Goal: Task Accomplishment & Management: Complete application form

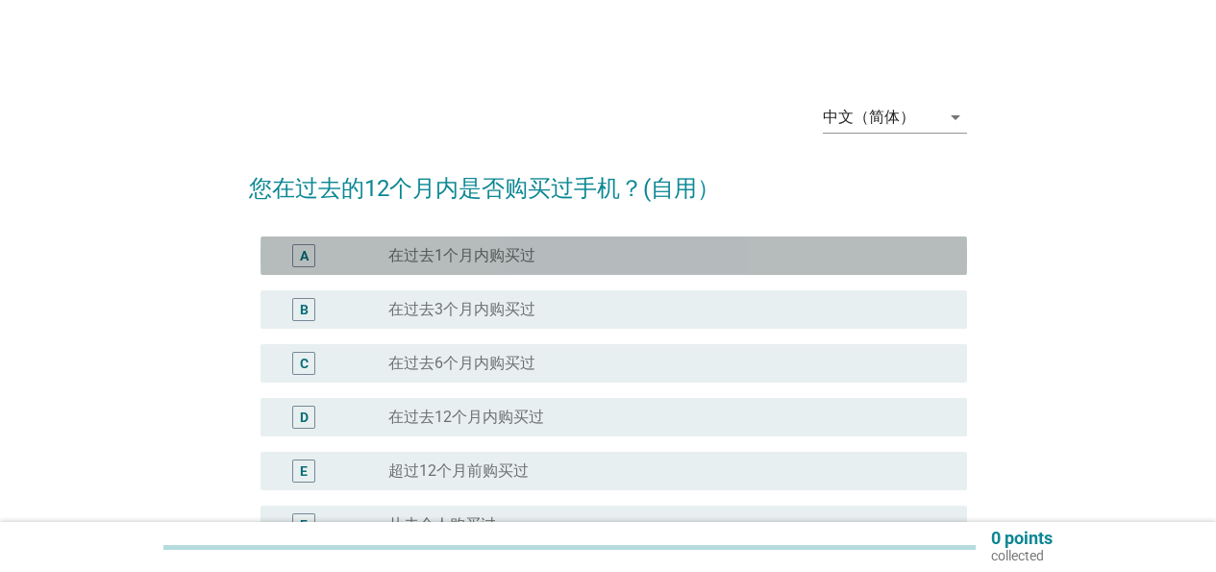
click at [459, 243] on div "A radio_button_unchecked 在过去1个月内购买过" at bounding box center [613, 255] width 706 height 38
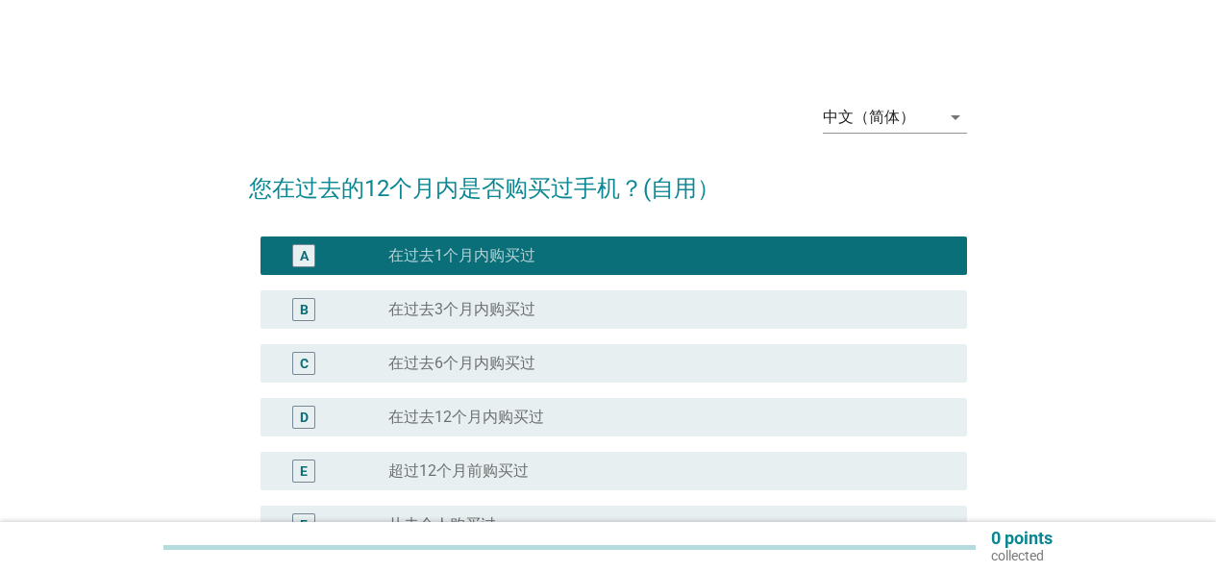
click at [466, 314] on label "在过去3个月内购买过" at bounding box center [461, 309] width 147 height 19
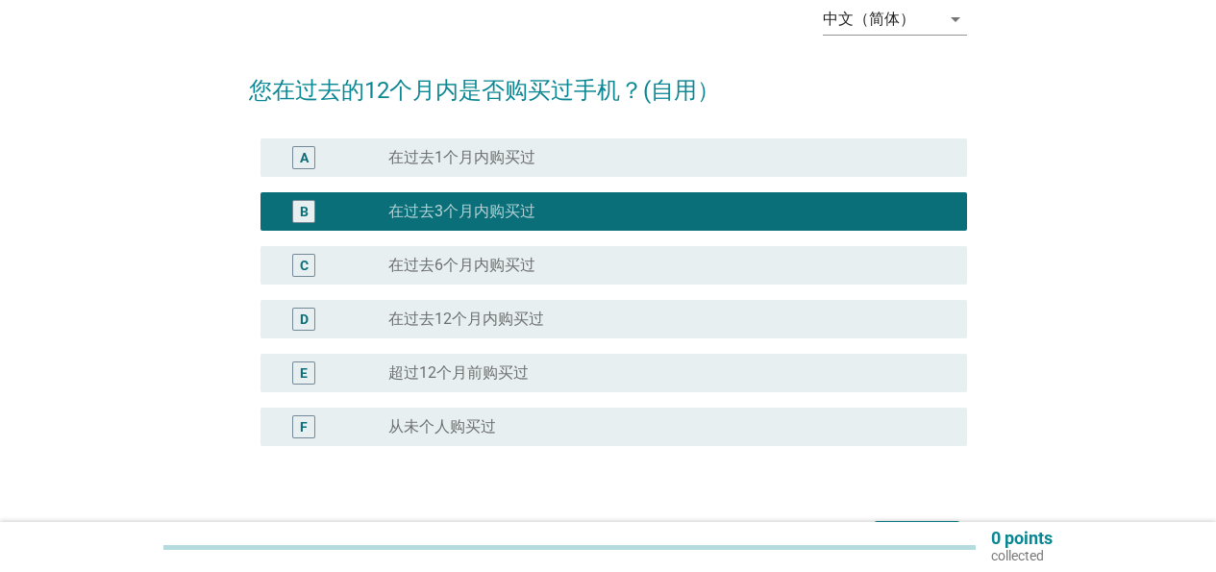
scroll to position [179, 0]
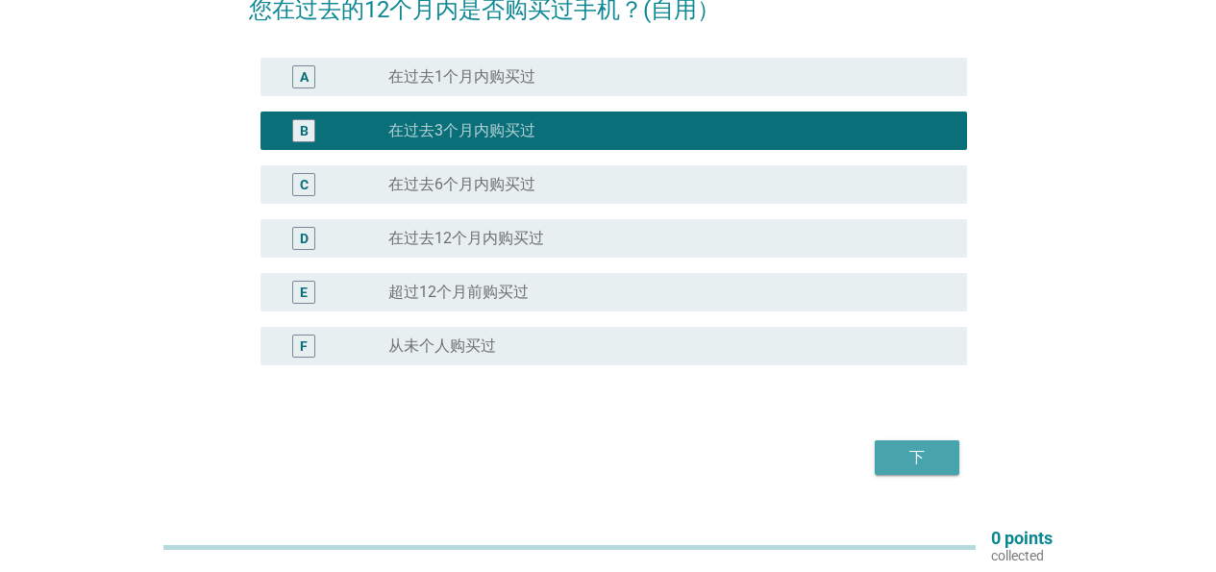
click at [911, 460] on div "下" at bounding box center [917, 457] width 54 height 23
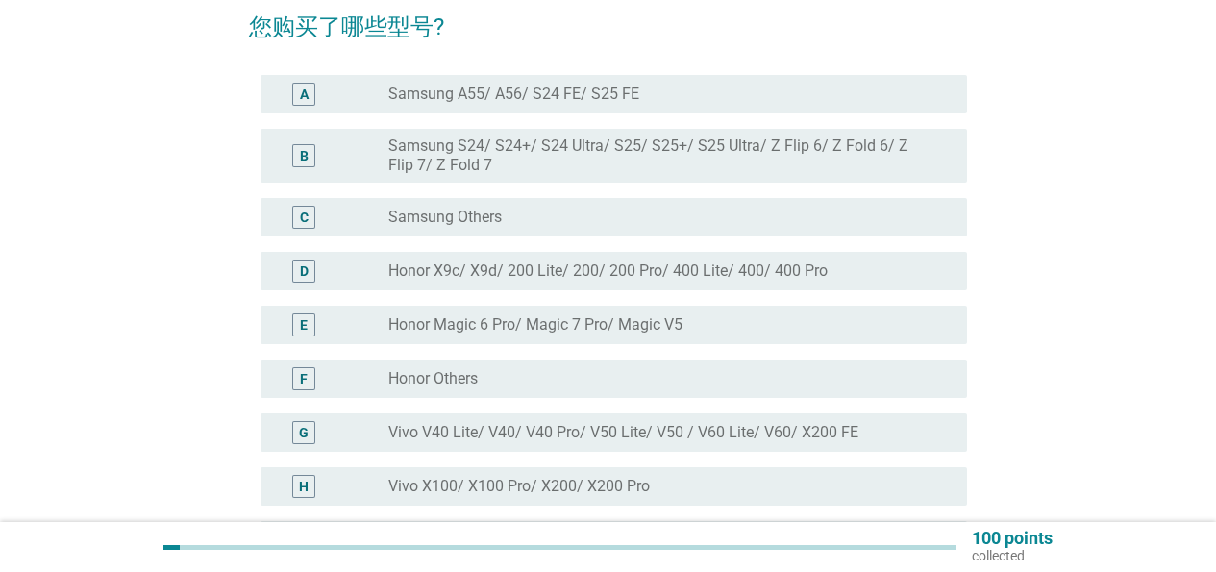
scroll to position [177, 0]
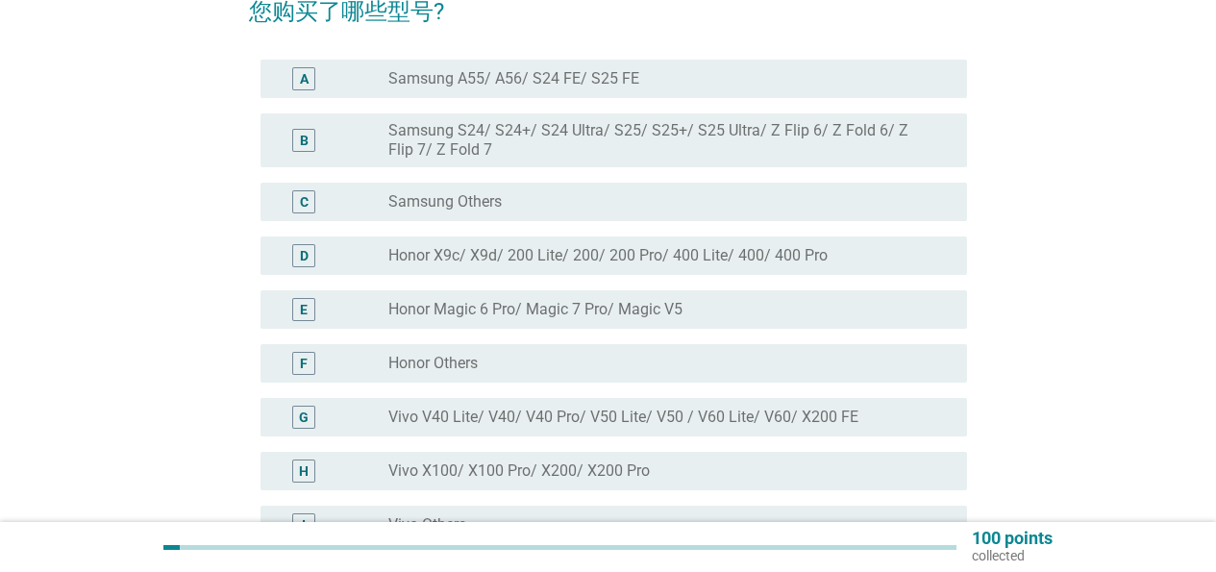
click at [488, 316] on label "Honor Magic 6 Pro/ Magic 7 Pro/ Magic V5" at bounding box center [535, 309] width 294 height 19
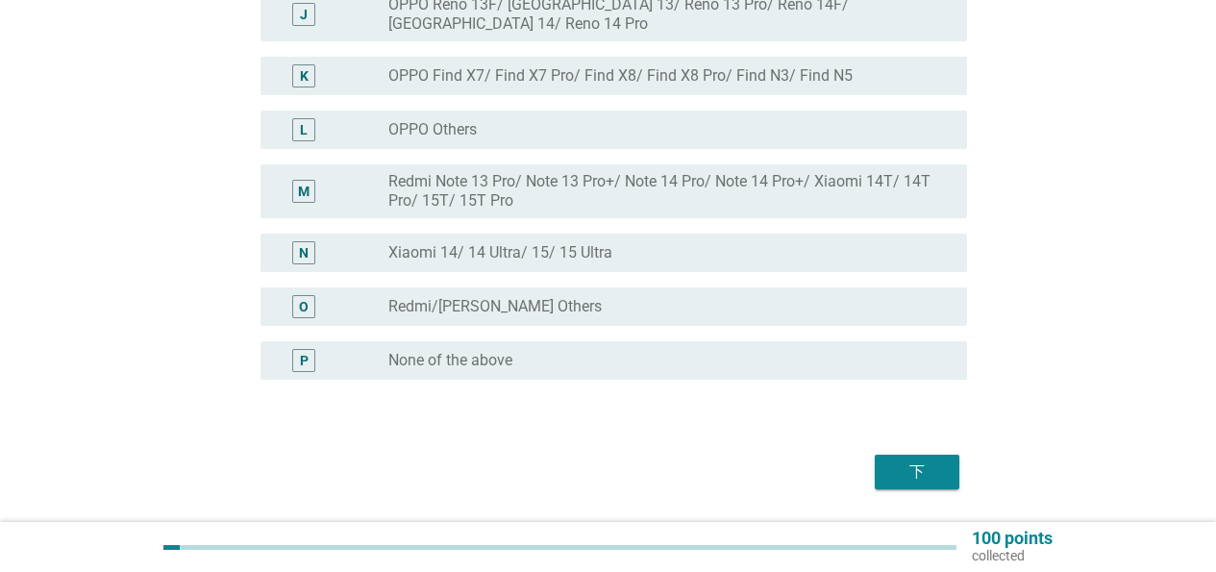
scroll to position [793, 0]
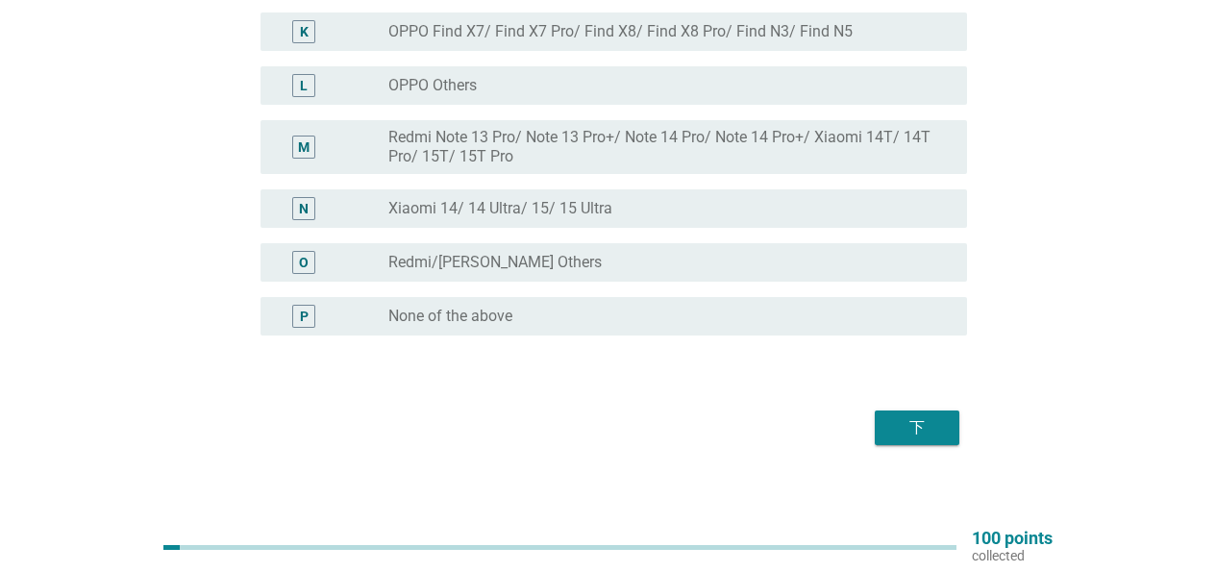
click at [915, 416] on div "下" at bounding box center [917, 427] width 54 height 23
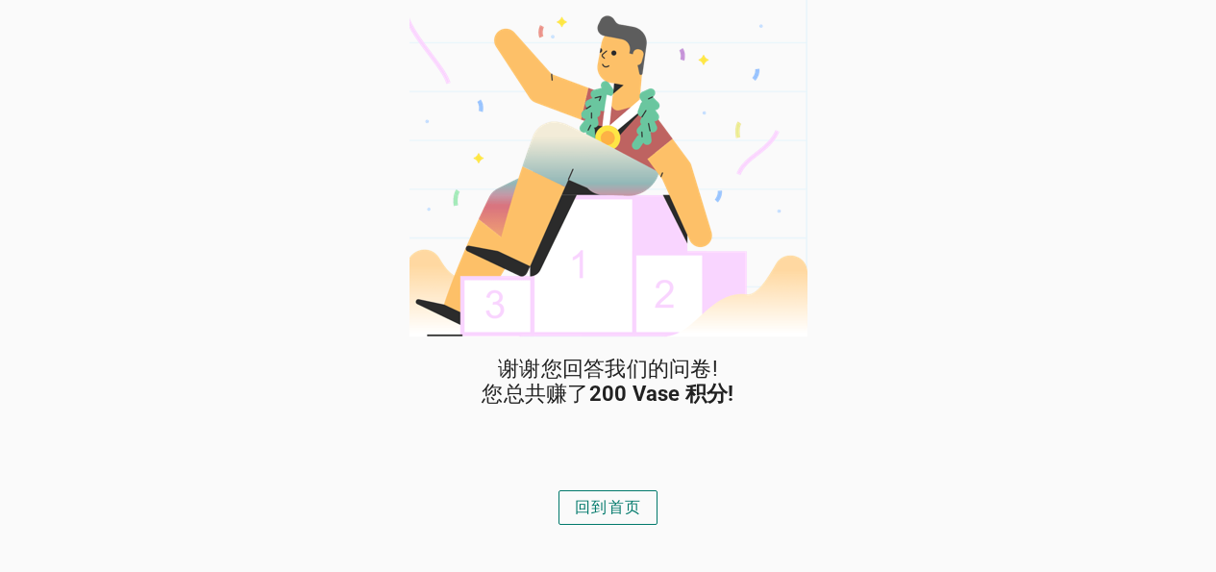
click at [615, 496] on div "回到首页" at bounding box center [608, 507] width 66 height 23
